Goal: Go to known website: Access a specific website the user already knows

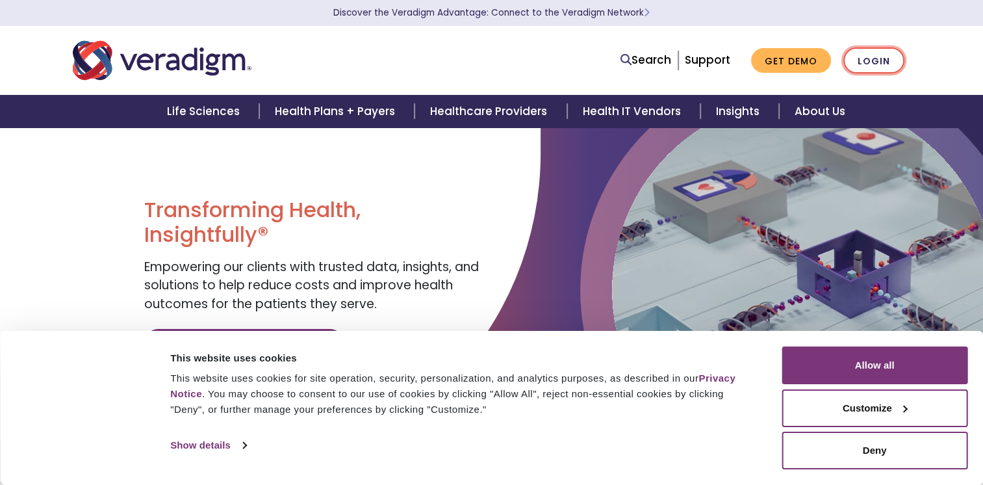
click at [893, 66] on link "Login" at bounding box center [873, 60] width 61 height 27
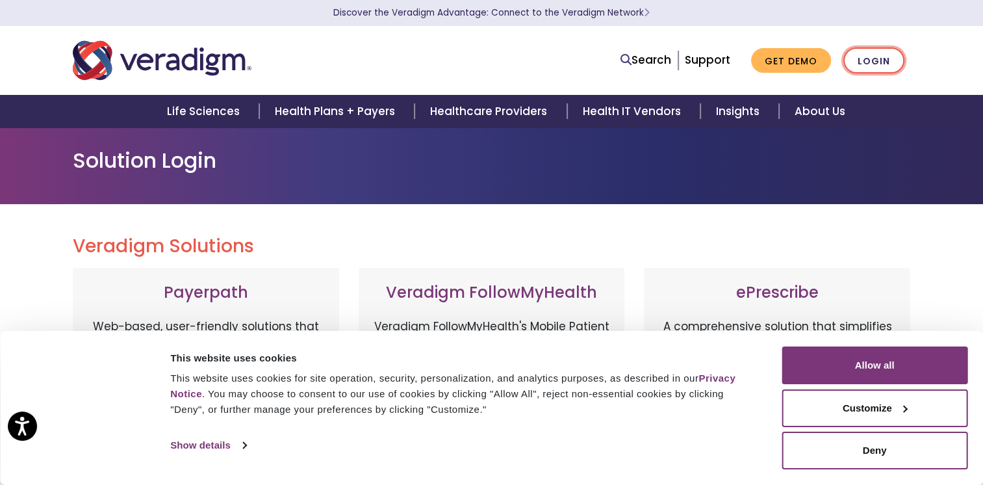
click at [899, 58] on link "Login" at bounding box center [873, 60] width 61 height 27
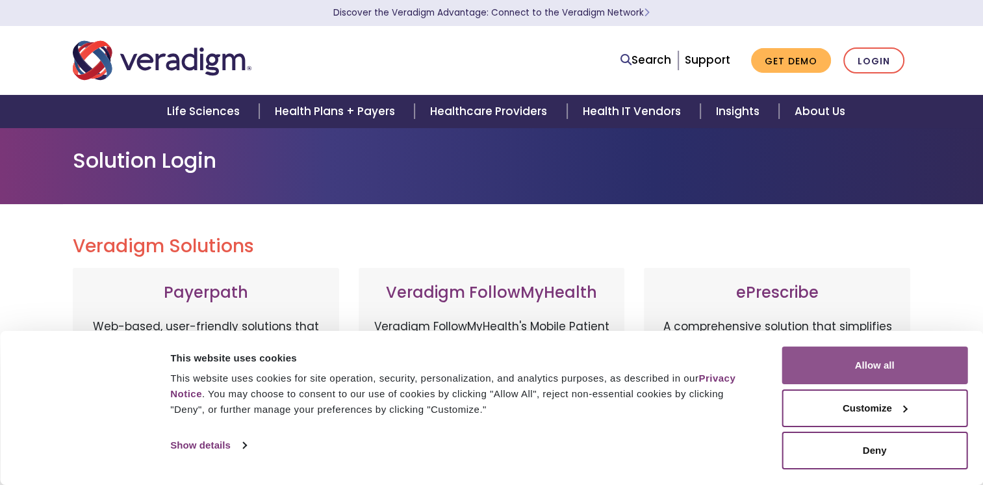
click at [921, 368] on button "Allow all" at bounding box center [875, 365] width 186 height 38
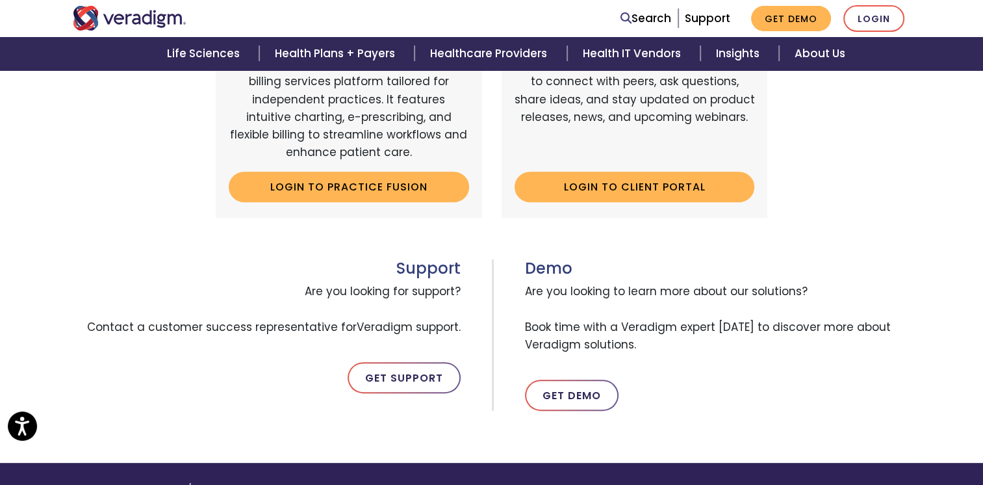
scroll to position [195, 0]
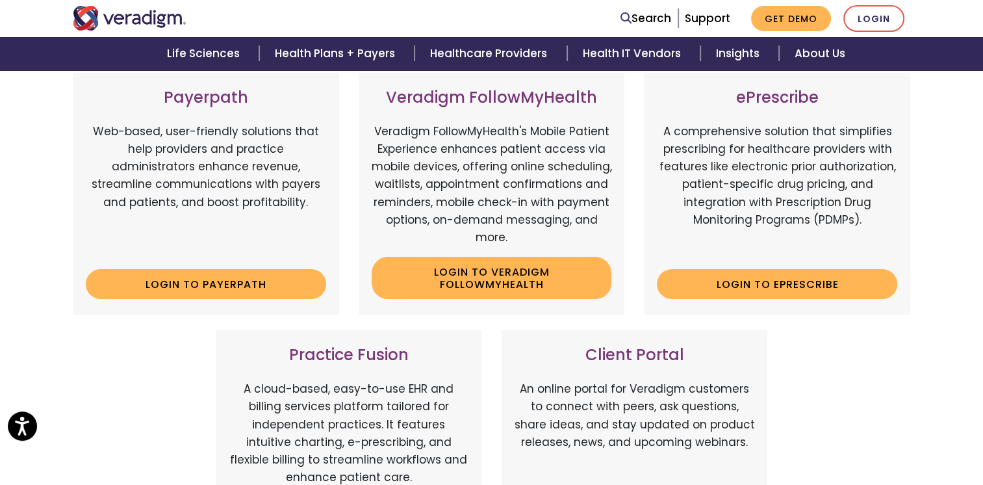
click at [261, 301] on div "Payerpath Web-based, user-friendly solutions that help providers and practice a…" at bounding box center [206, 194] width 266 height 242
click at [292, 287] on link "Login to Payerpath" at bounding box center [206, 284] width 240 height 30
